Goal: Find specific page/section

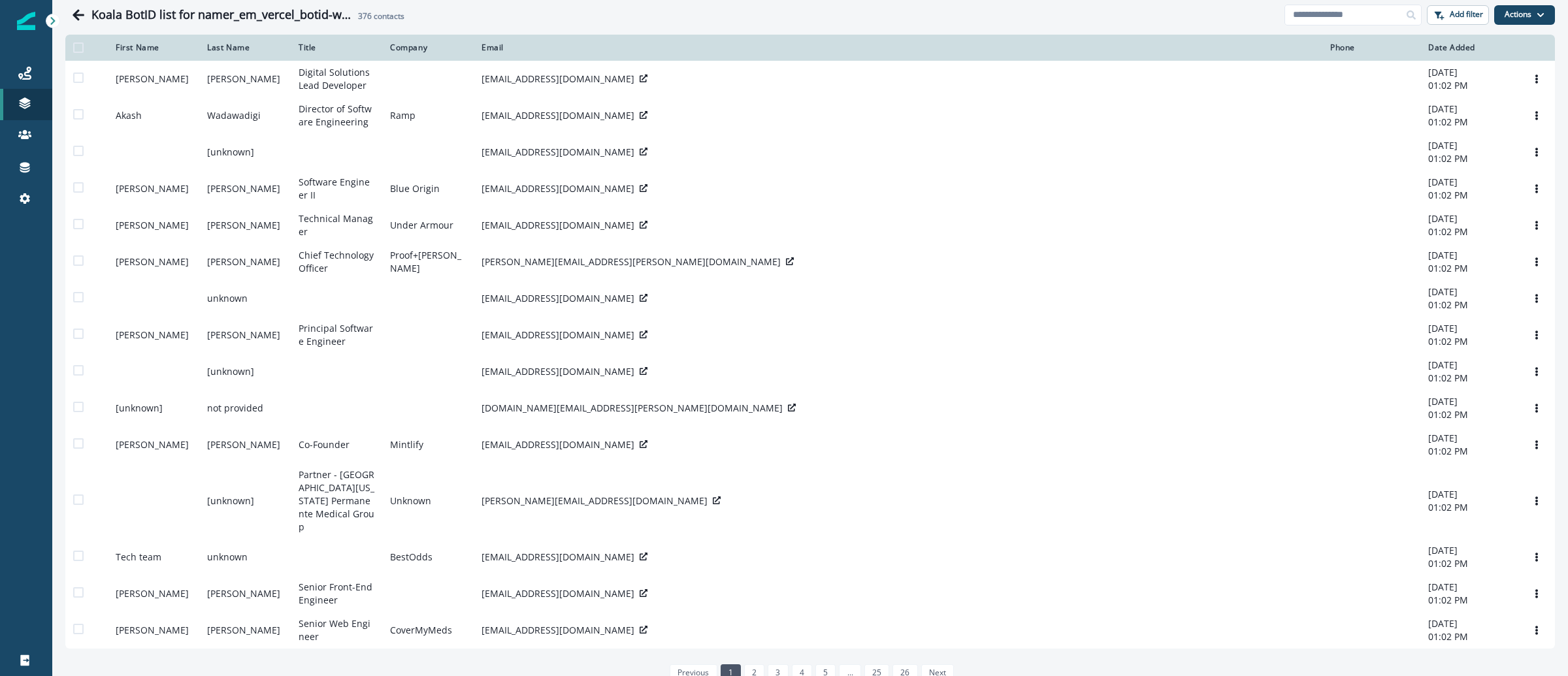
click at [37, 31] on div "Journeys Emails Tokens Static lists Outbound webhooks Forms Inbound webhooks Sa…" at bounding box center [26, 338] width 52 height 676
click at [33, 29] on img at bounding box center [26, 20] width 18 height 18
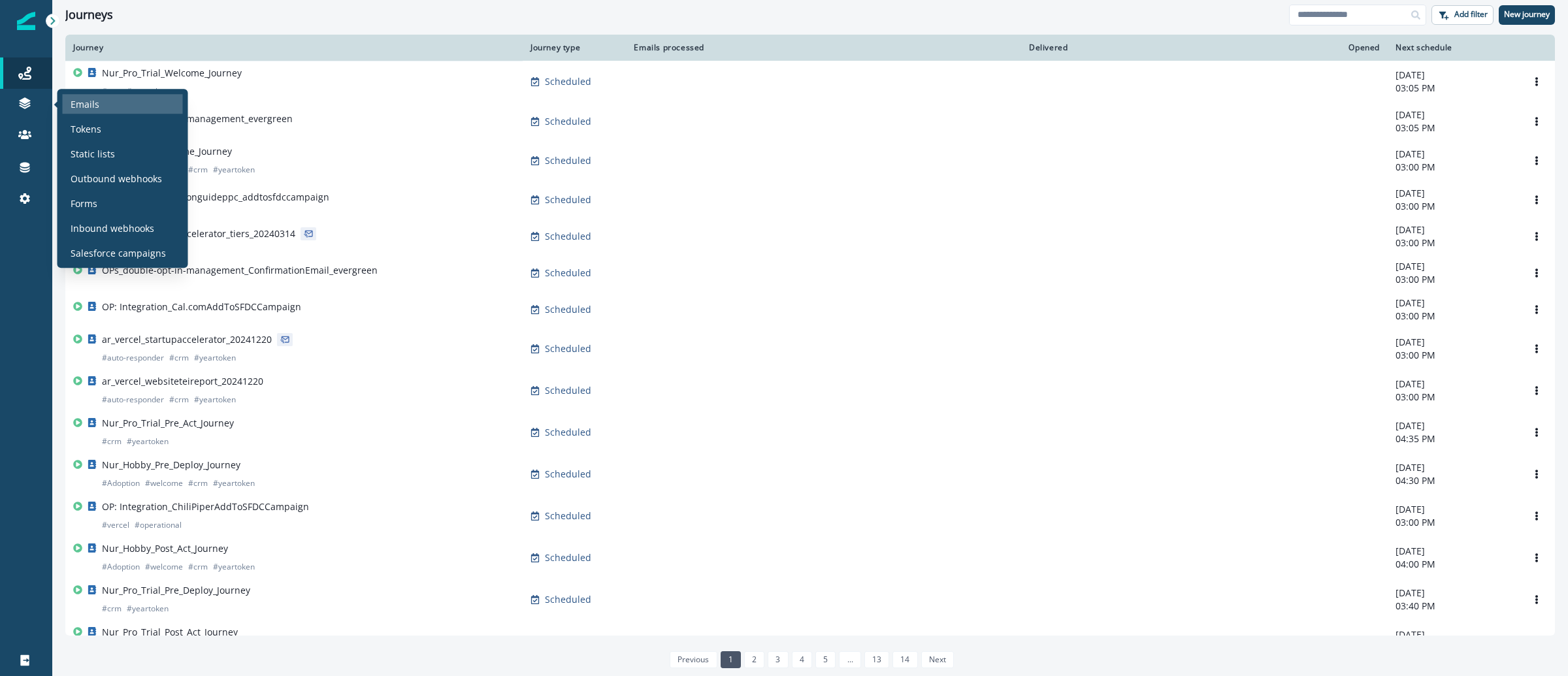
click at [72, 105] on p "Emails" at bounding box center [85, 104] width 29 height 14
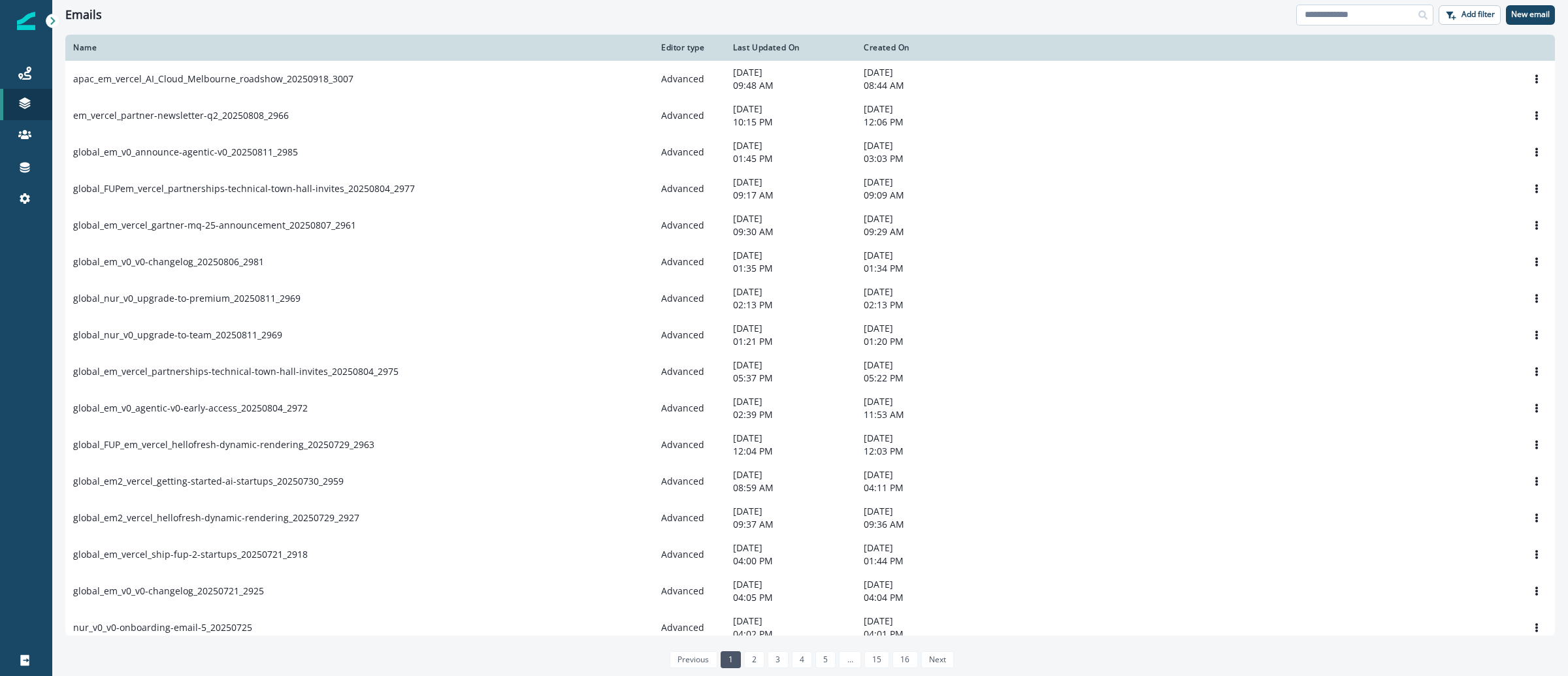
click at [1332, 19] on input at bounding box center [1365, 15] width 138 height 21
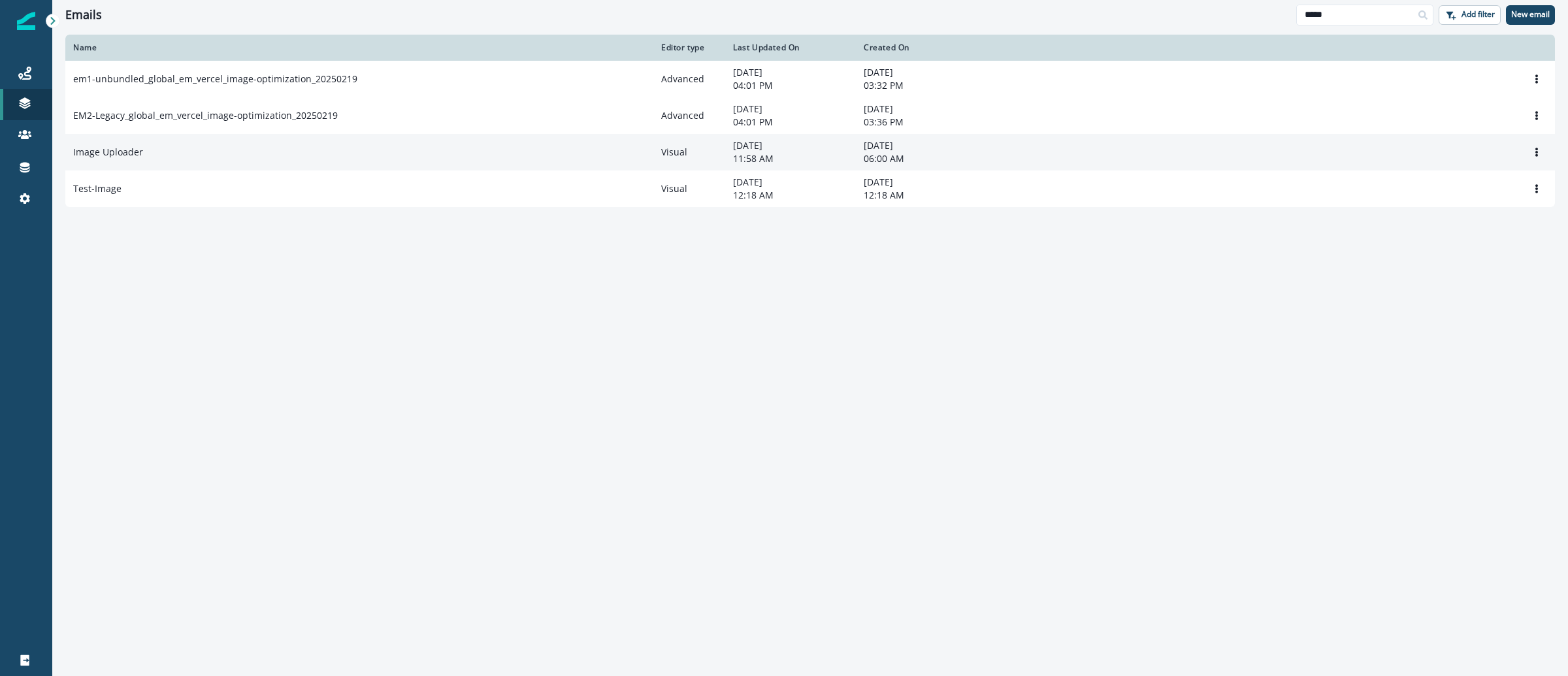
type input "*****"
click at [158, 153] on div "Image Uploader" at bounding box center [360, 151] width 573 height 13
